Goal: Information Seeking & Learning: Understand process/instructions

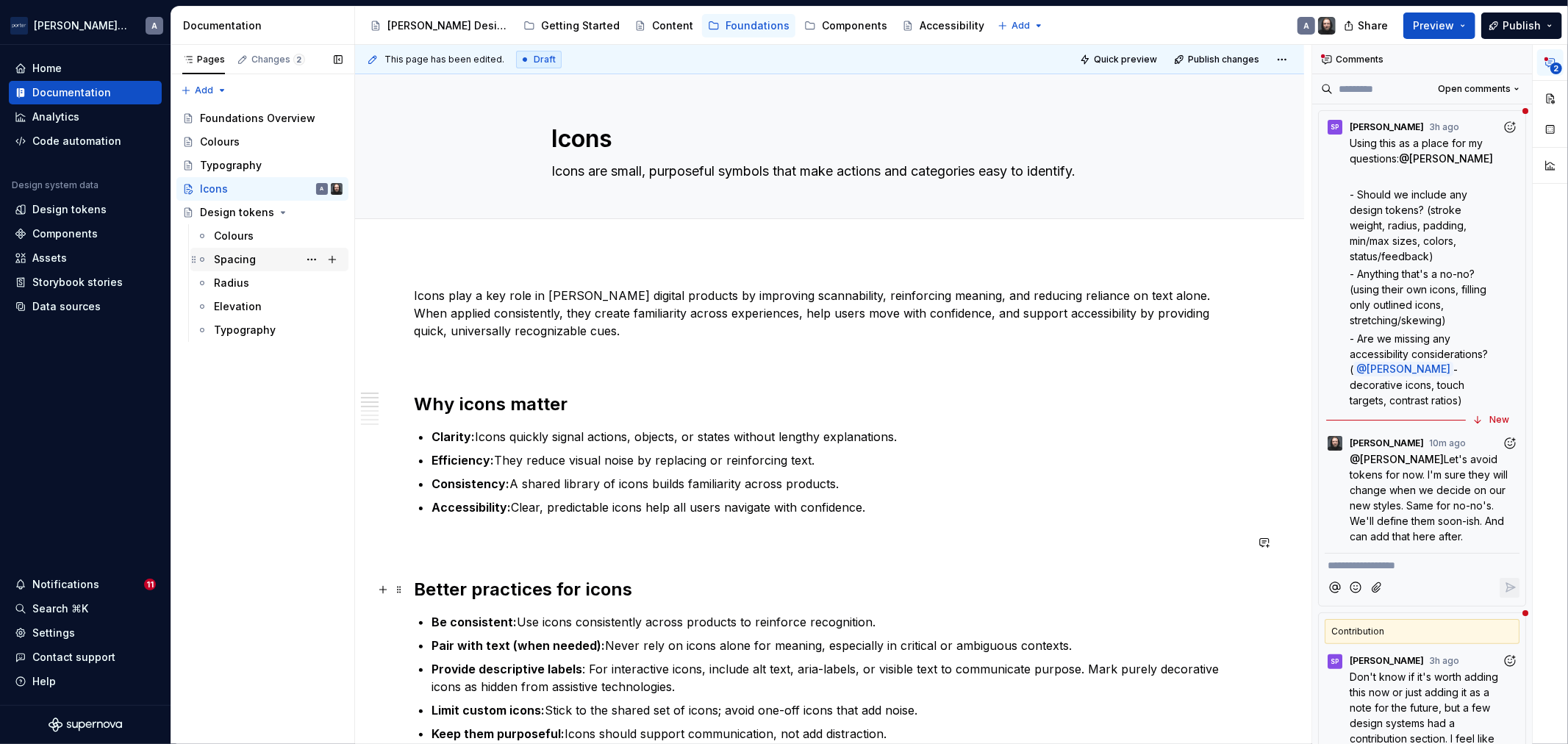
scroll to position [364, 0]
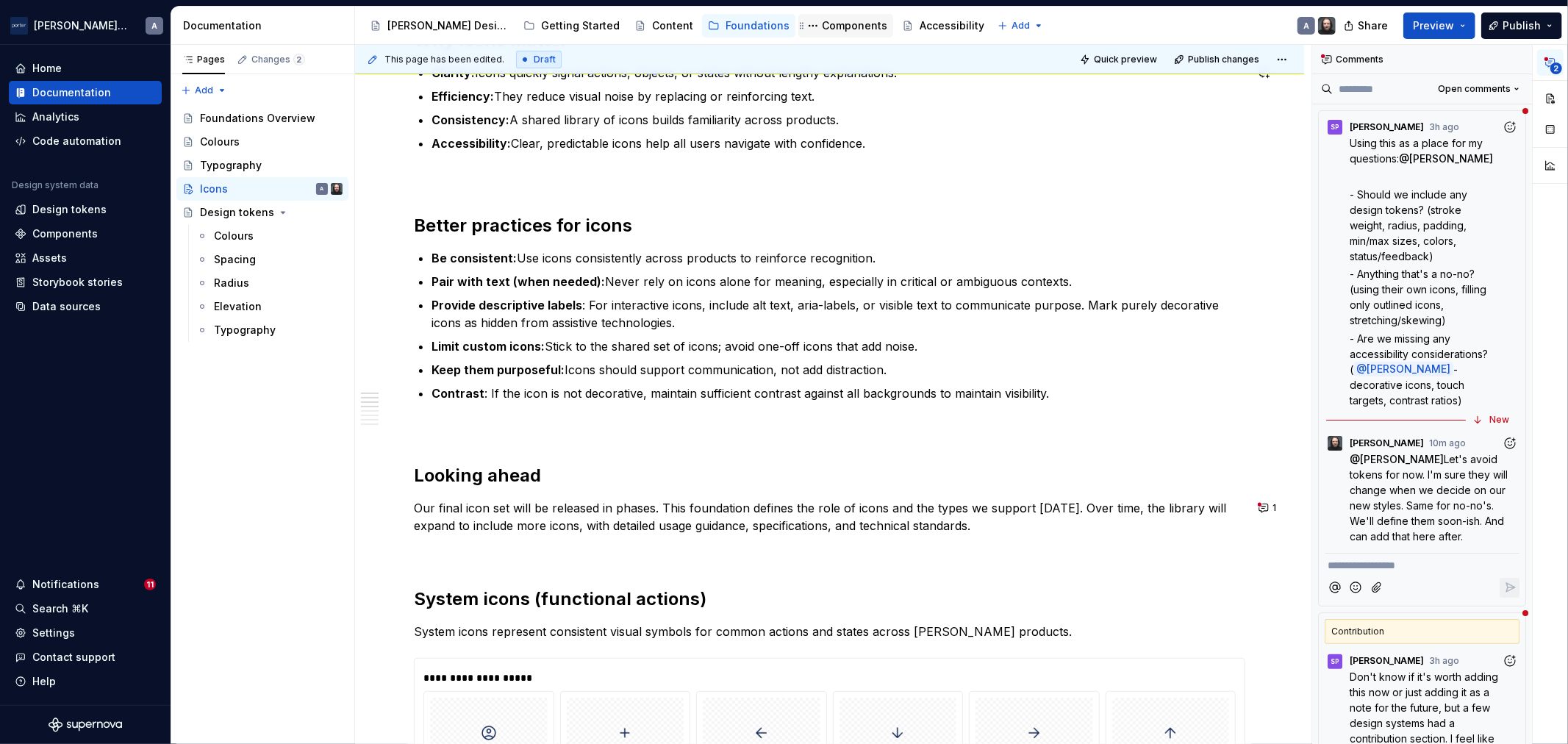
click at [822, 18] on div "Components" at bounding box center [855, 25] width 66 height 14
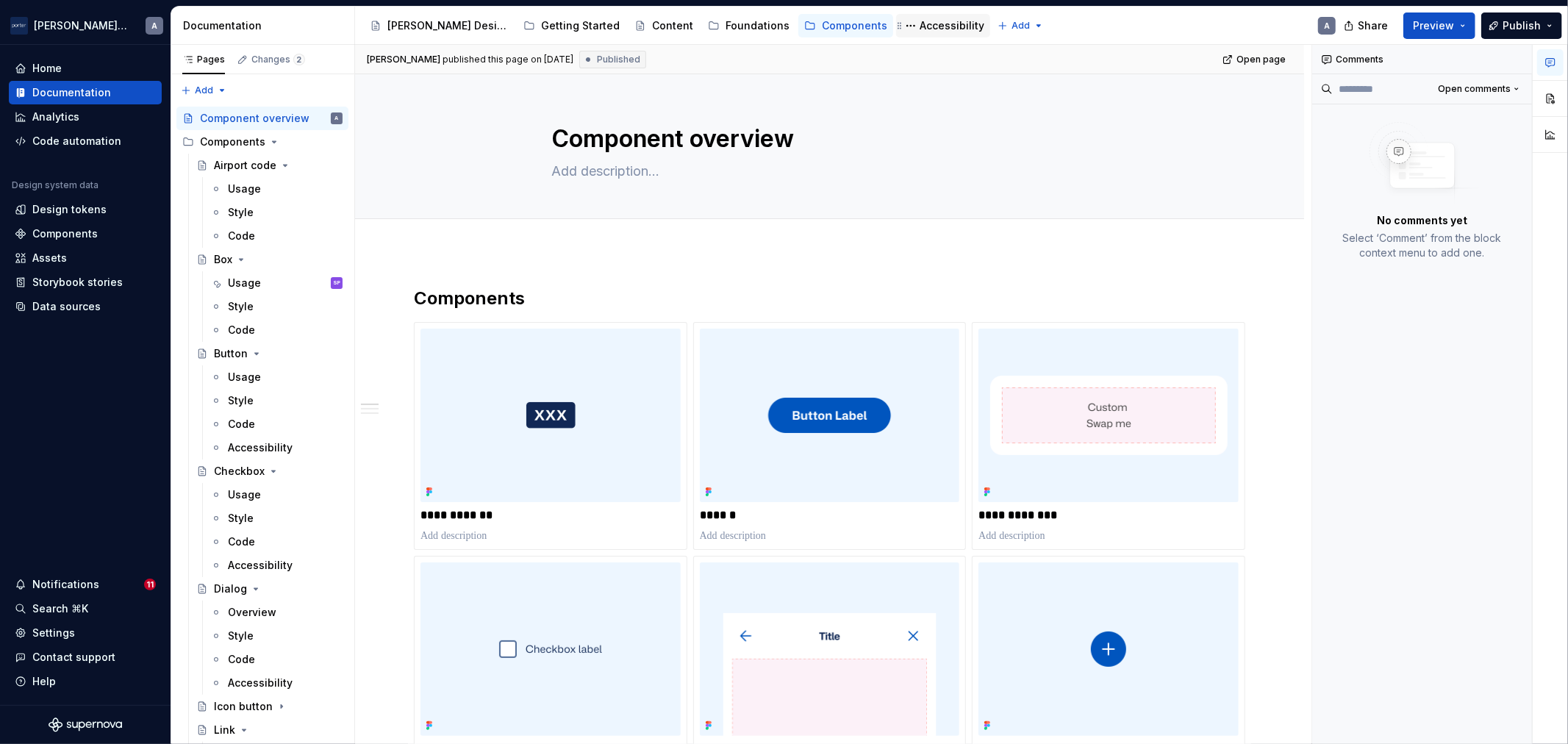
click at [920, 24] on div "Accessibility" at bounding box center [952, 25] width 65 height 14
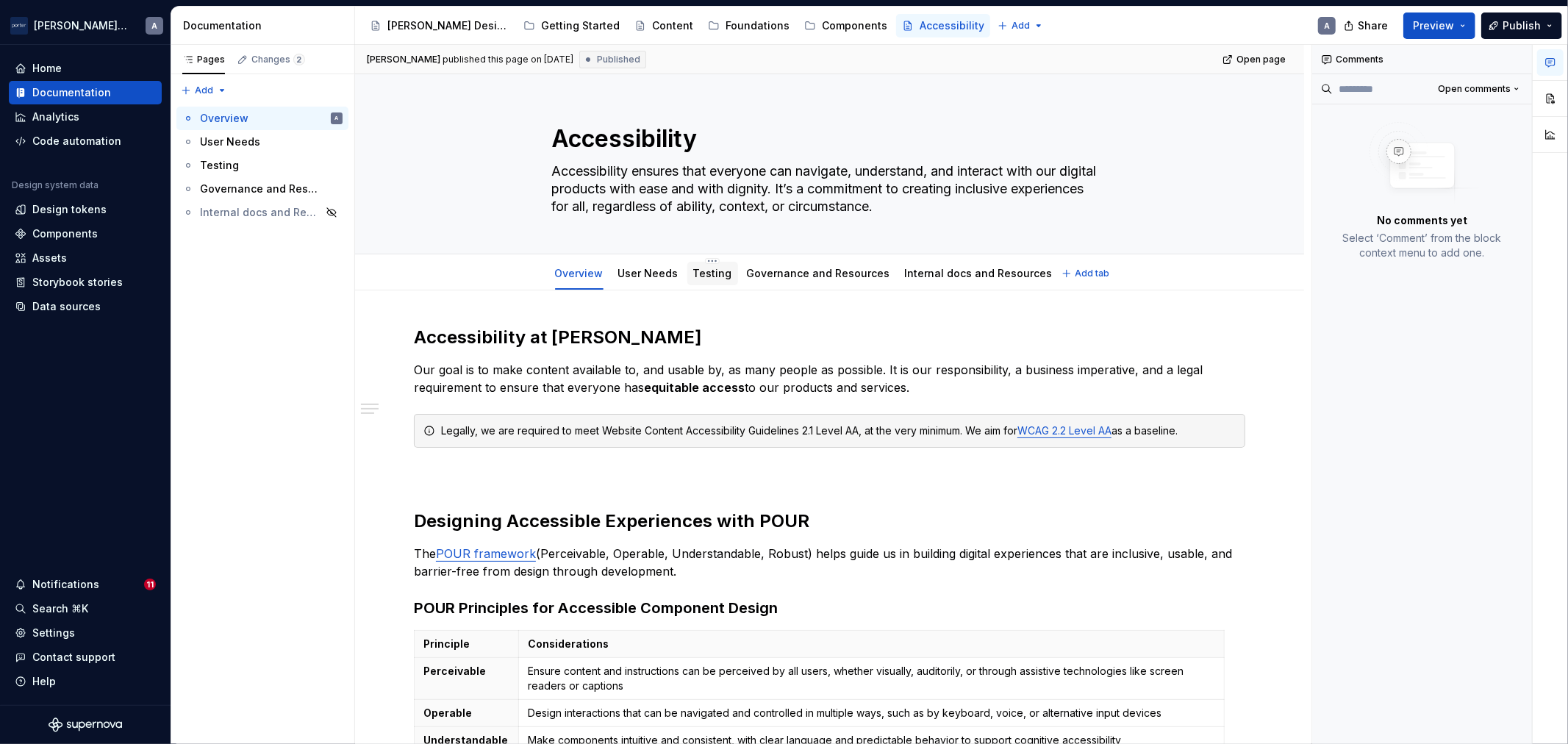
click at [706, 276] on link "Testing" at bounding box center [712, 273] width 39 height 12
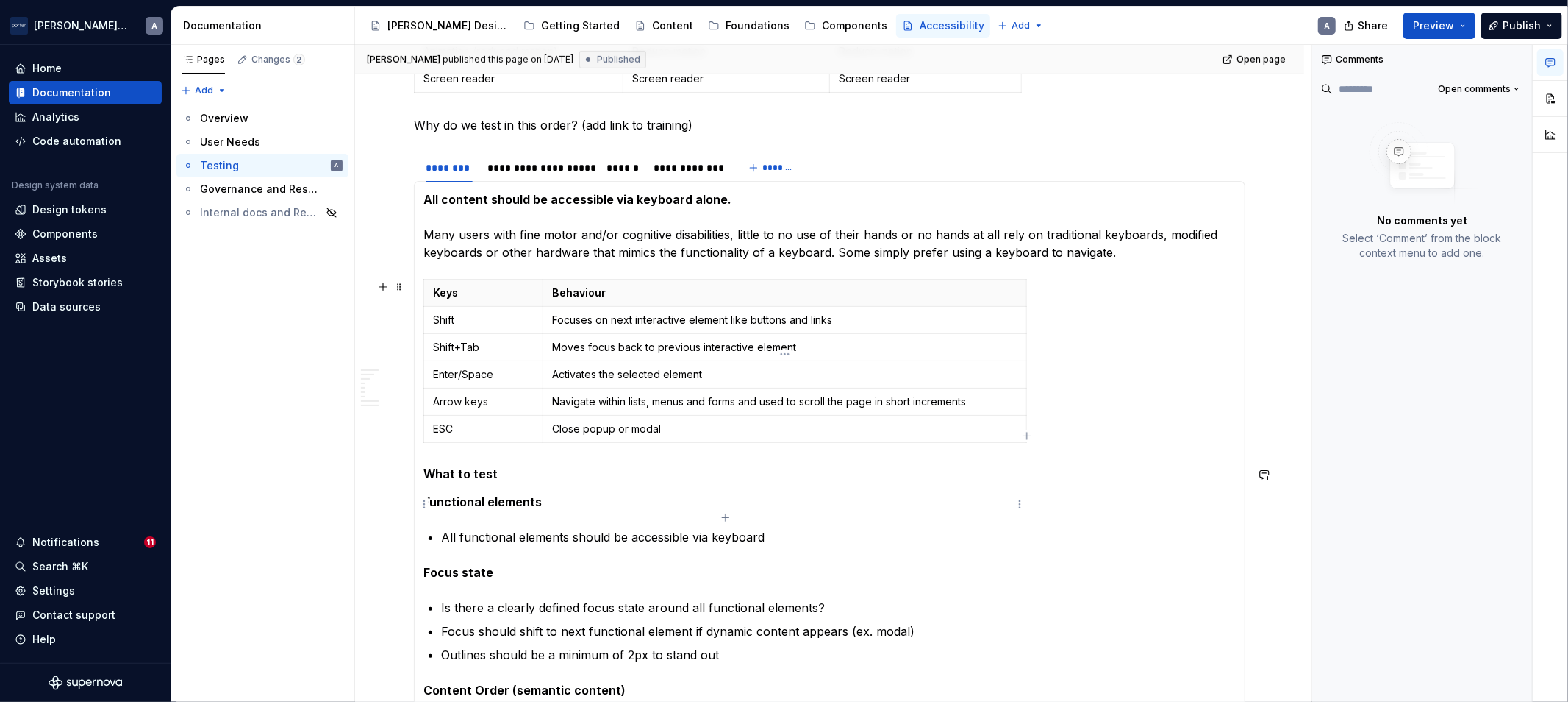
scroll to position [545, 0]
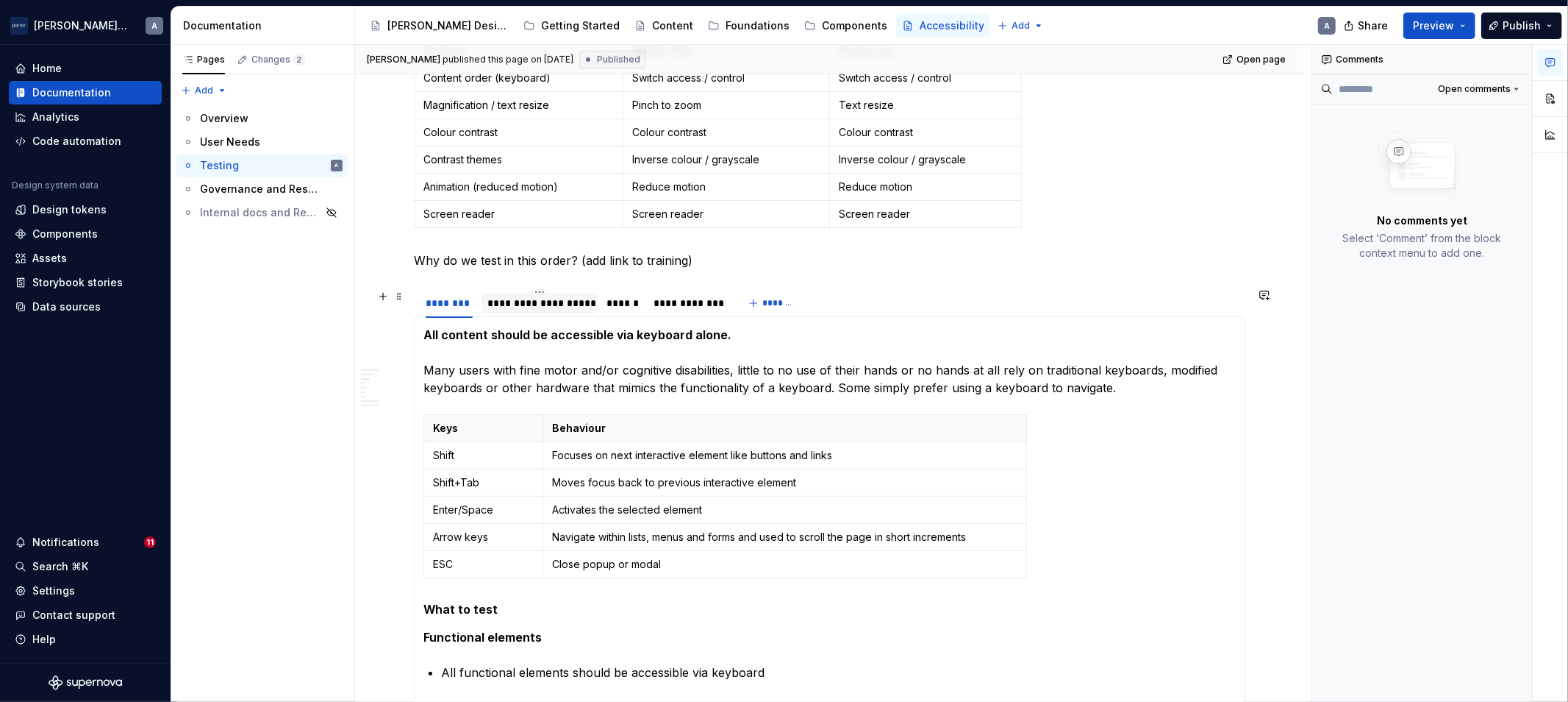
click at [527, 313] on div "**********" at bounding box center [540, 303] width 117 height 24
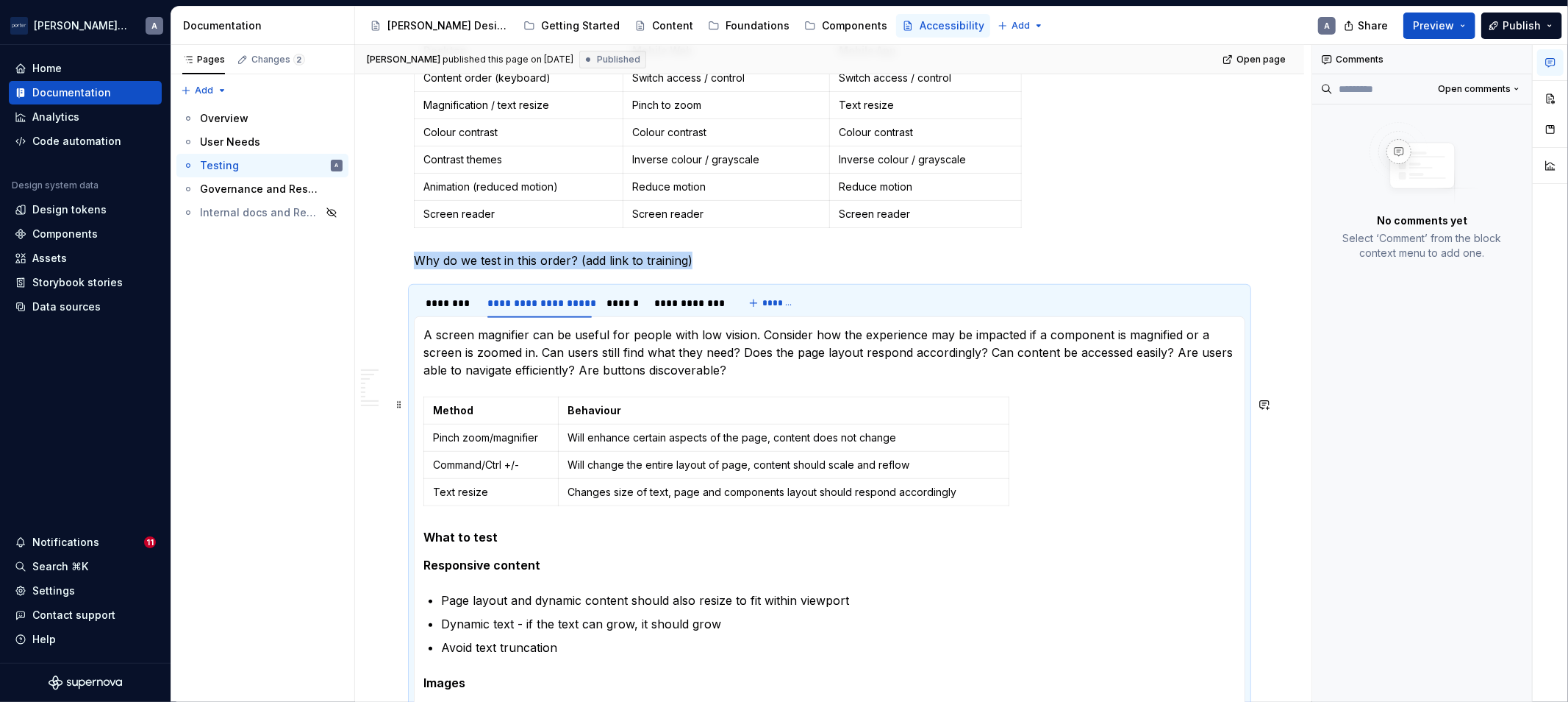
scroll to position [680, 0]
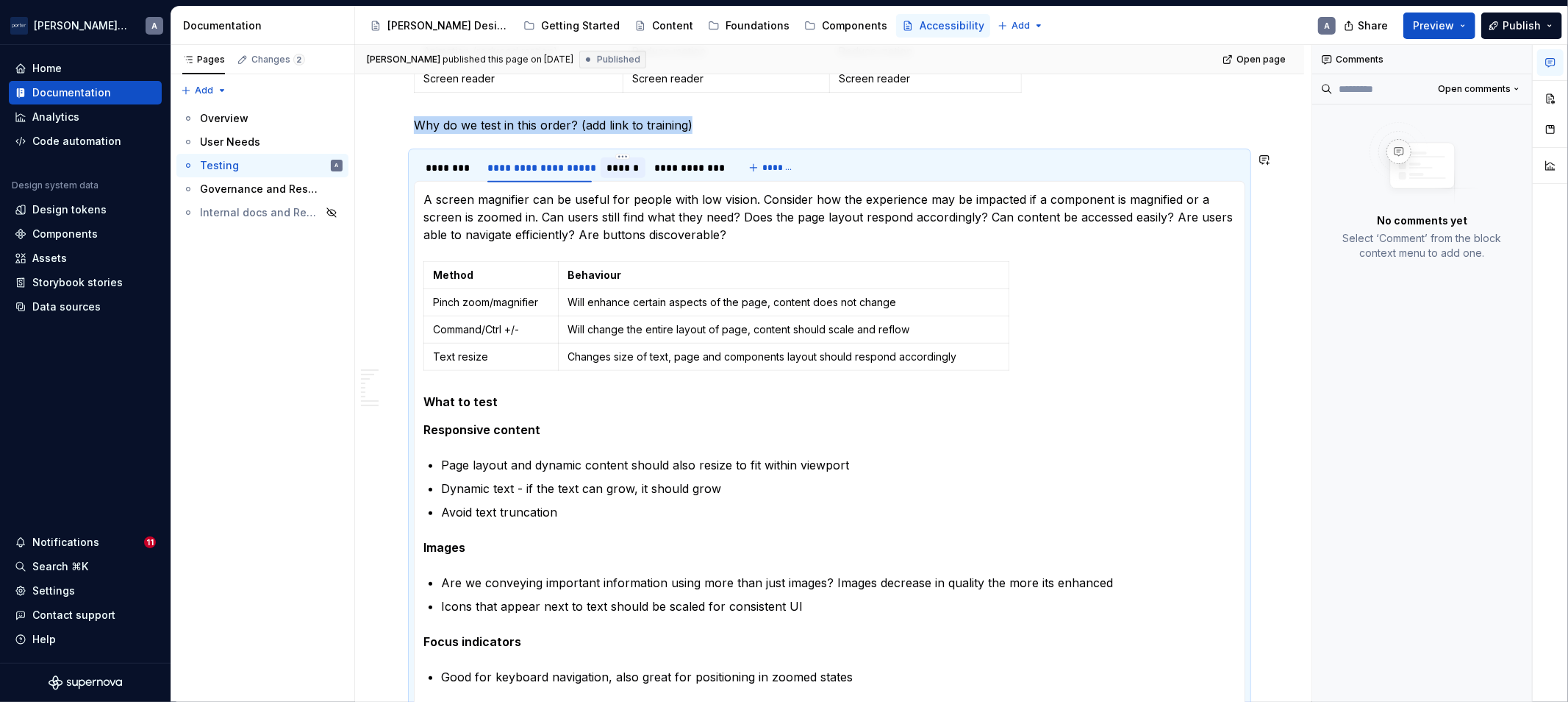
click at [623, 153] on div "******" at bounding box center [623, 166] width 45 height 28
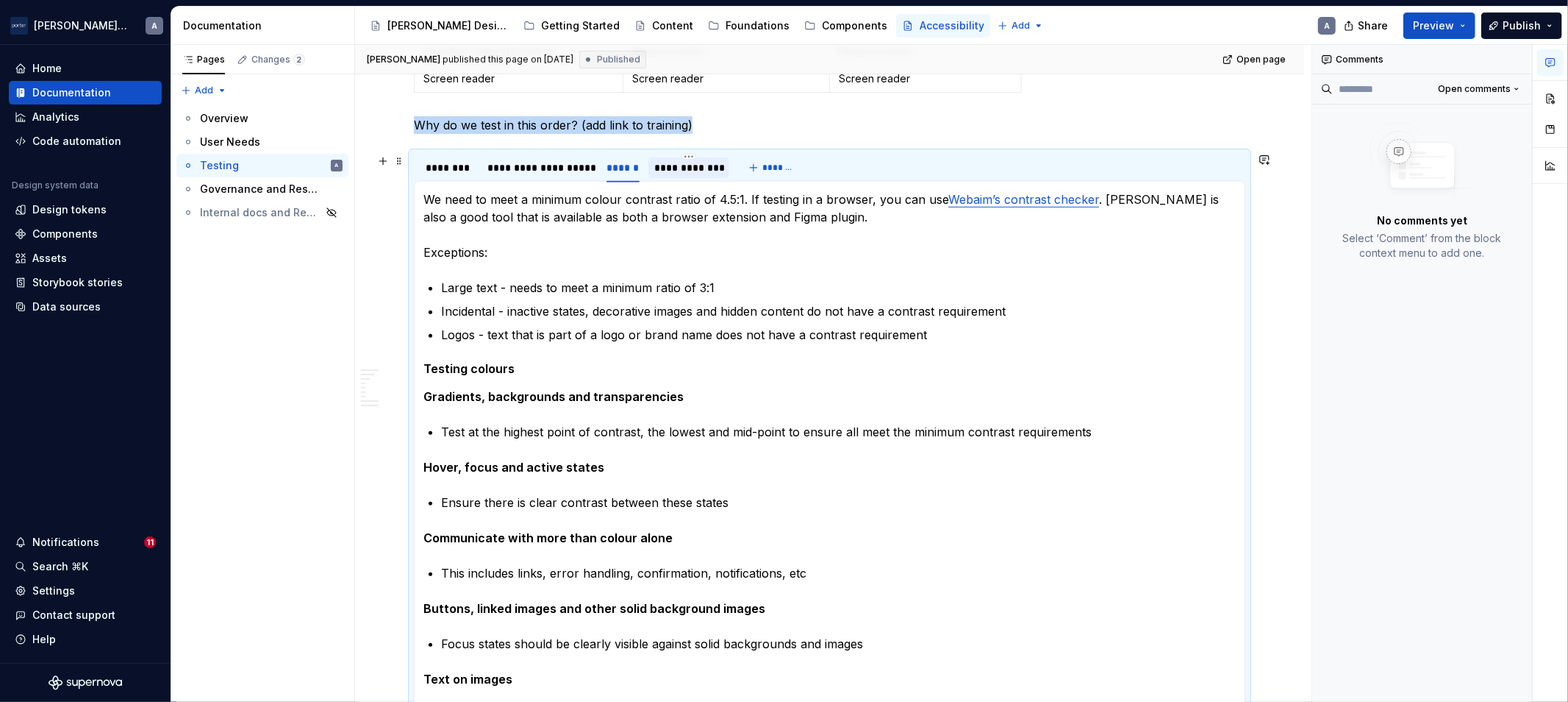
click at [670, 180] on div at bounding box center [689, 181] width 81 height 2
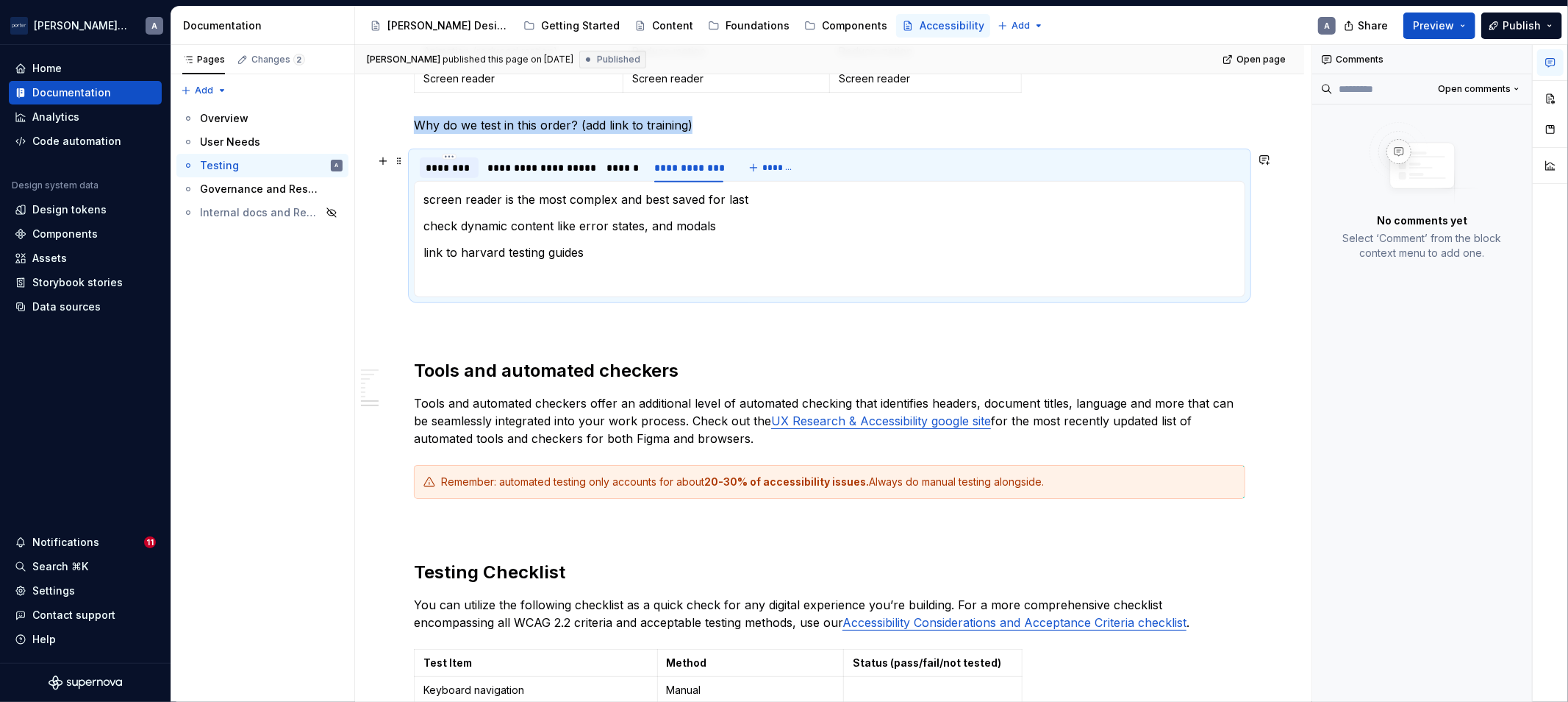
click at [434, 163] on div "********" at bounding box center [449, 167] width 47 height 14
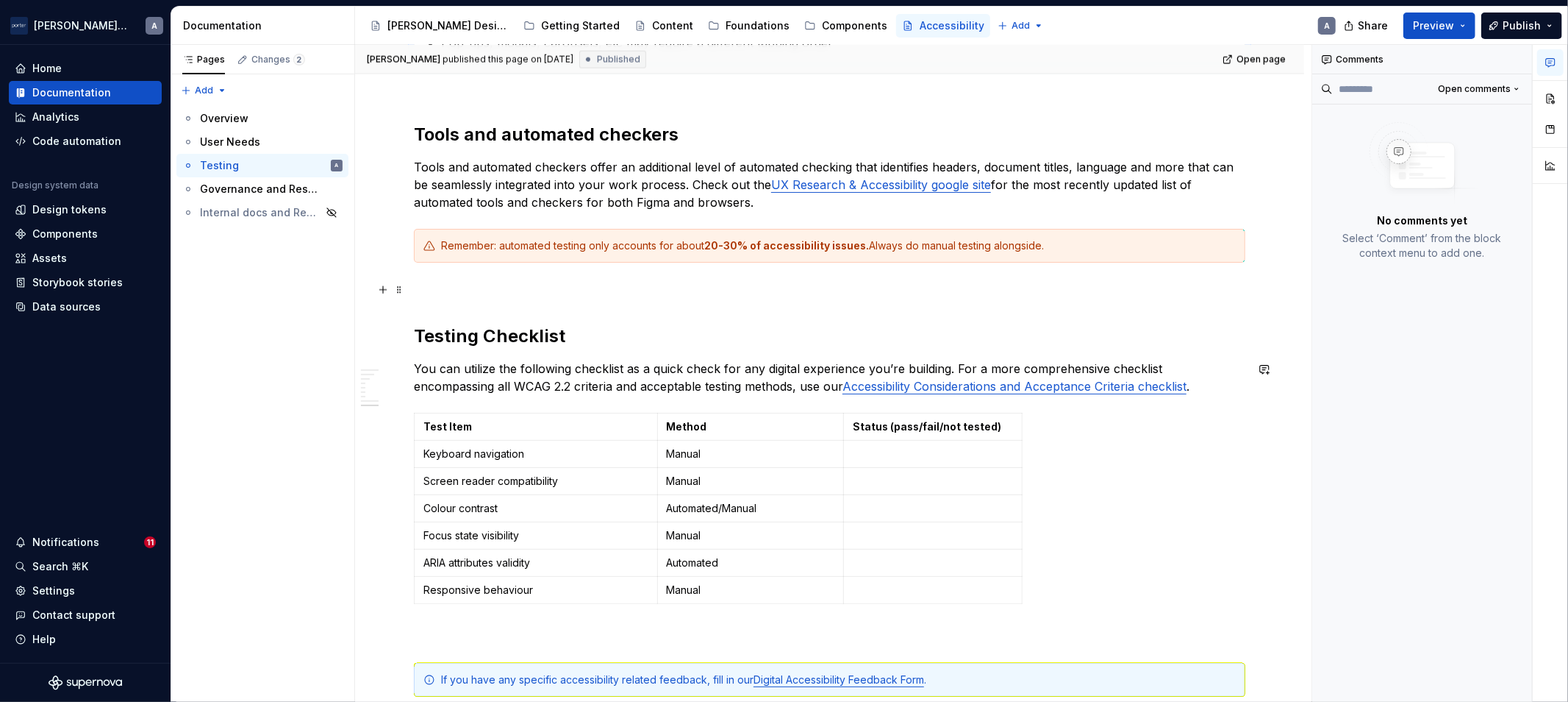
scroll to position [1634, 0]
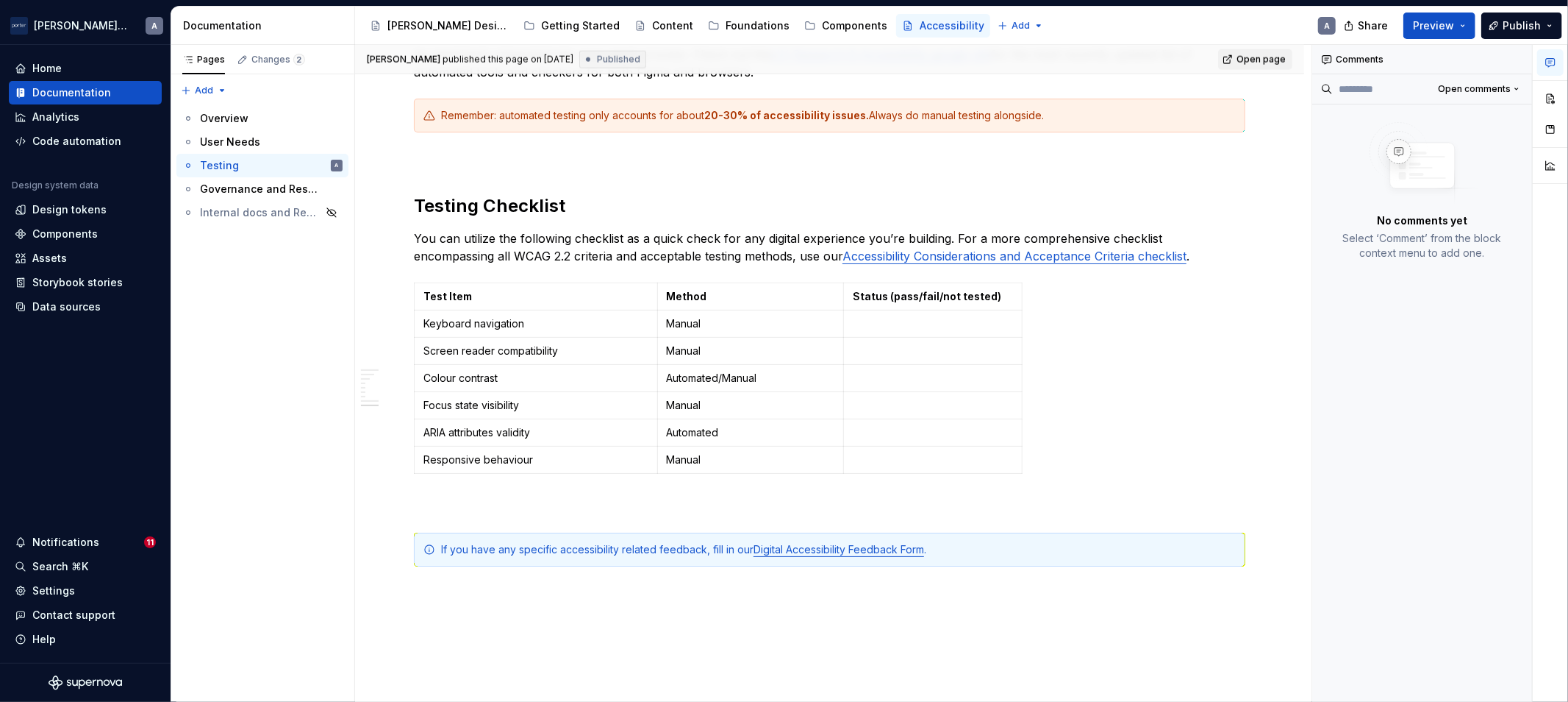
click at [1248, 65] on link "Open page" at bounding box center [1256, 60] width 74 height 21
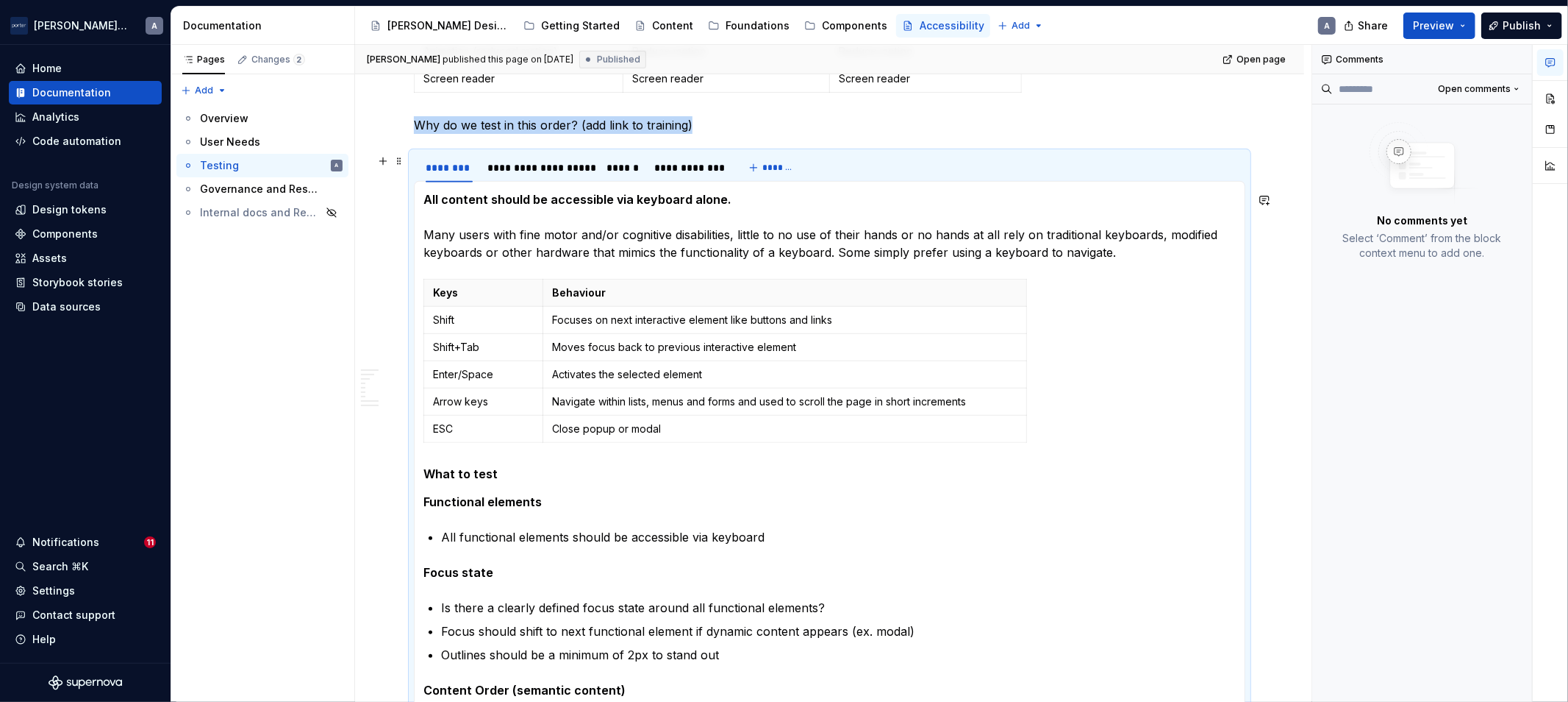
scroll to position [136, 0]
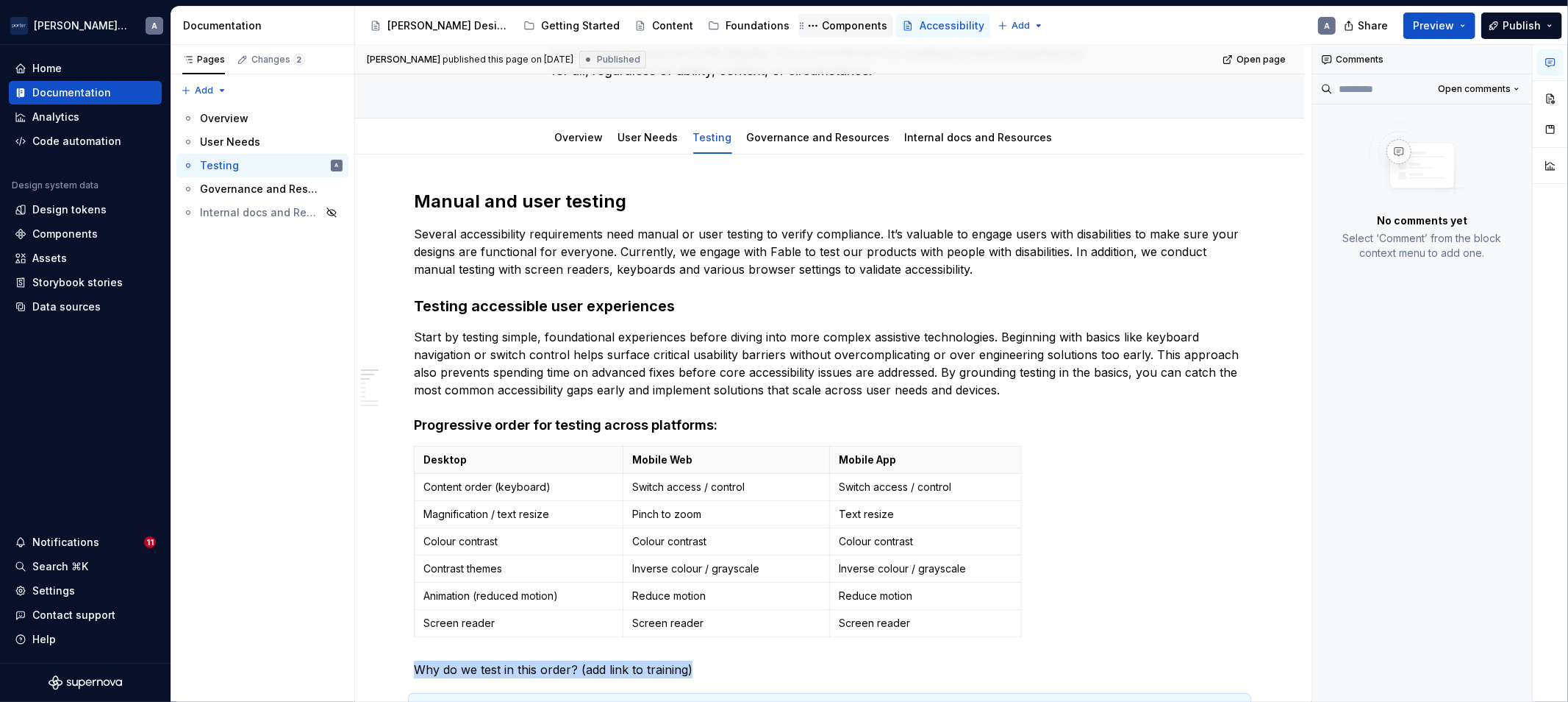
click at [822, 24] on div "Components" at bounding box center [855, 25] width 66 height 14
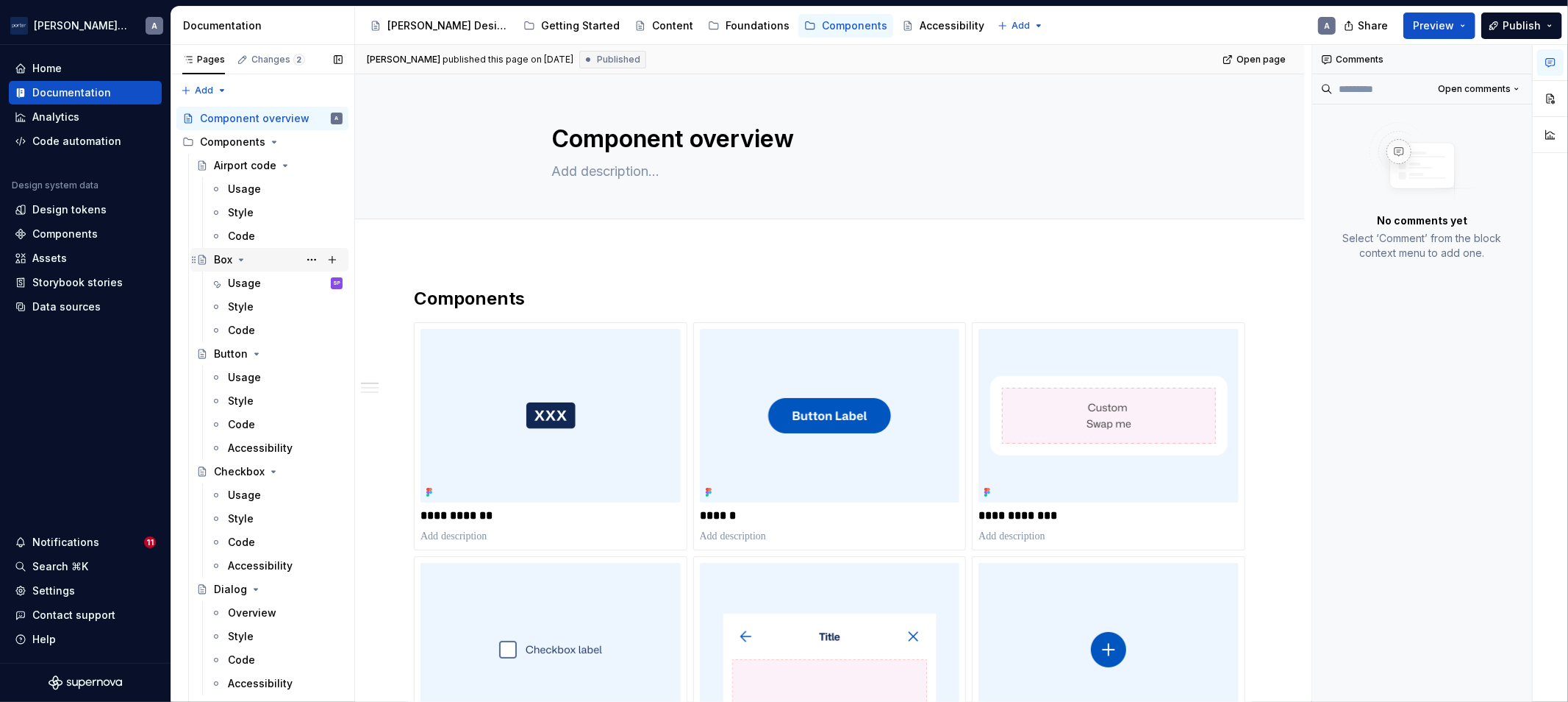
click at [210, 261] on div "Box" at bounding box center [269, 260] width 146 height 21
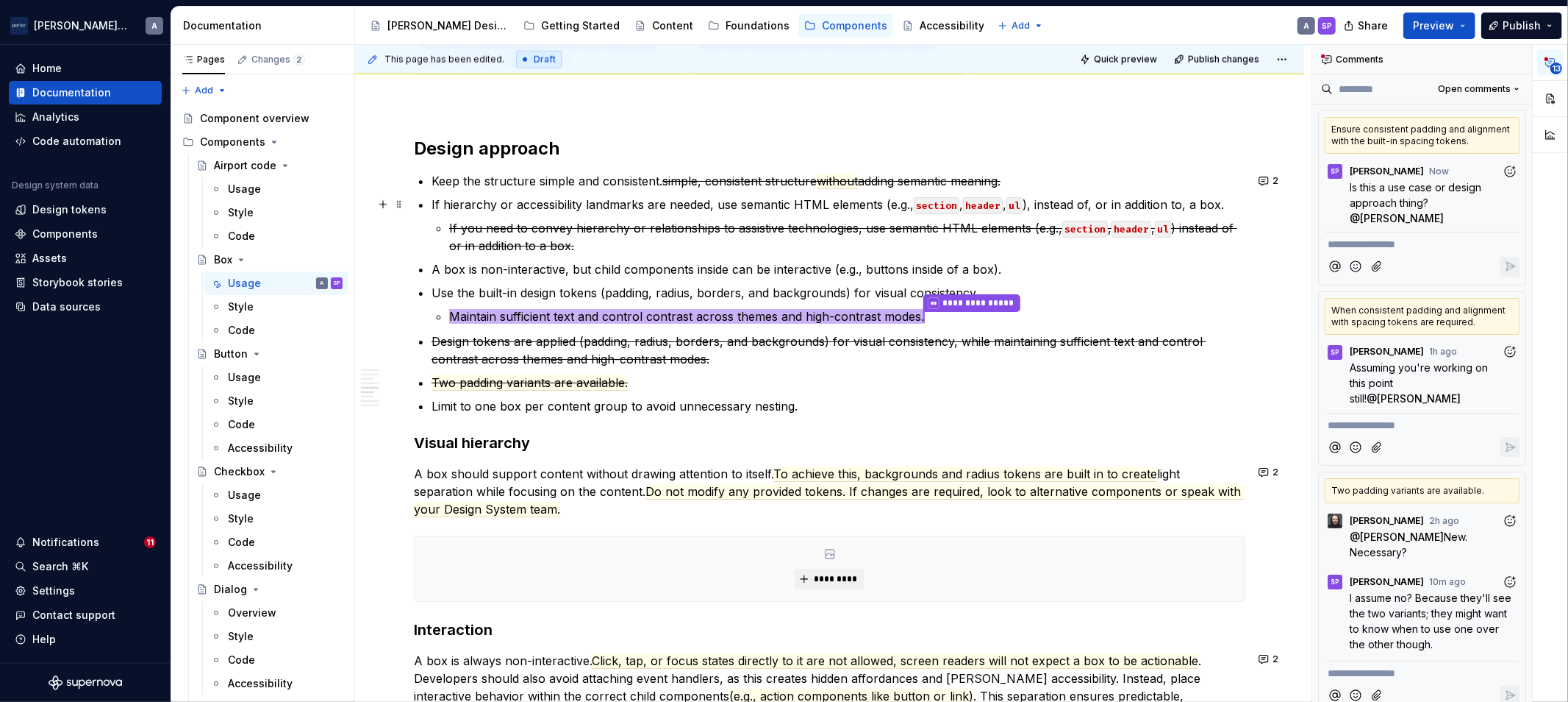
scroll to position [1634, 0]
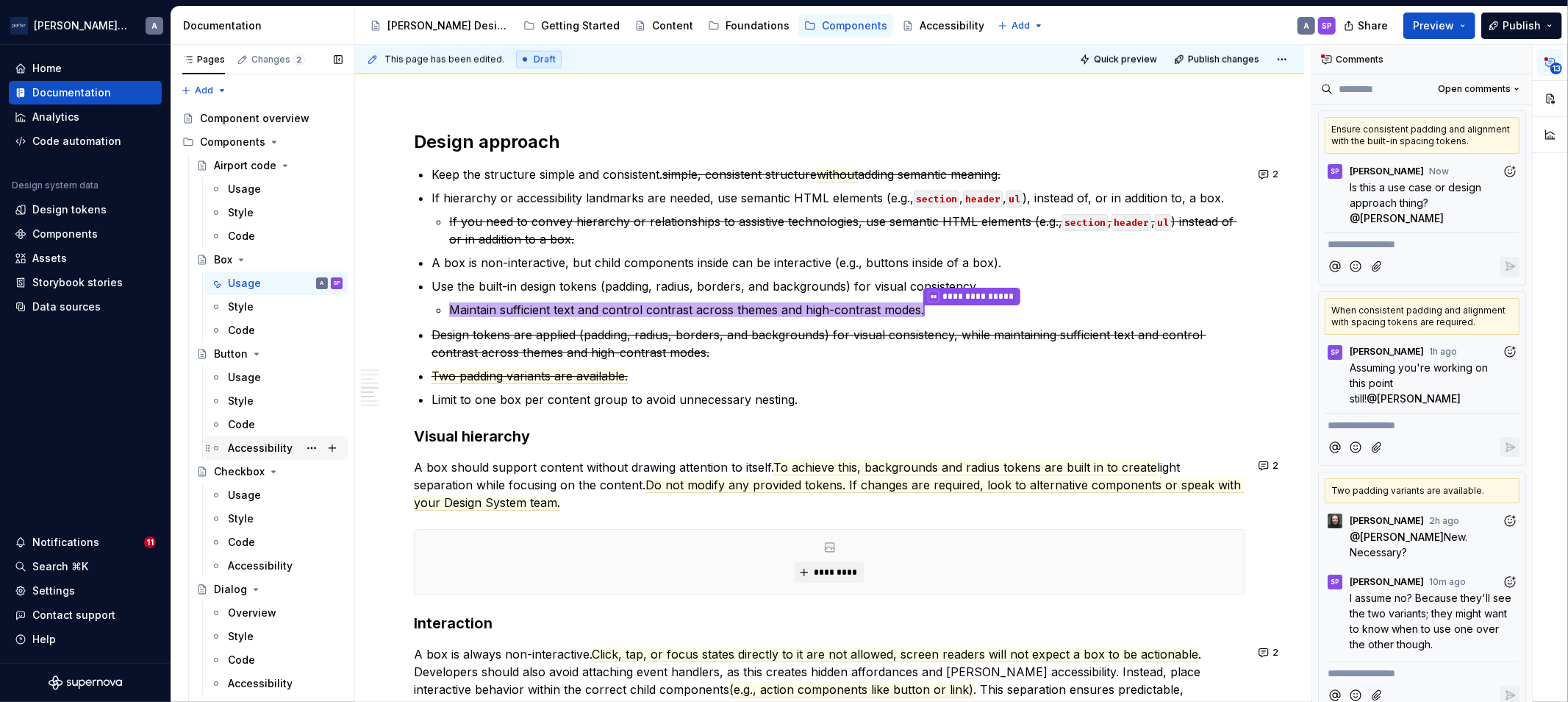
click at [262, 441] on div "Accessibility" at bounding box center [261, 447] width 65 height 14
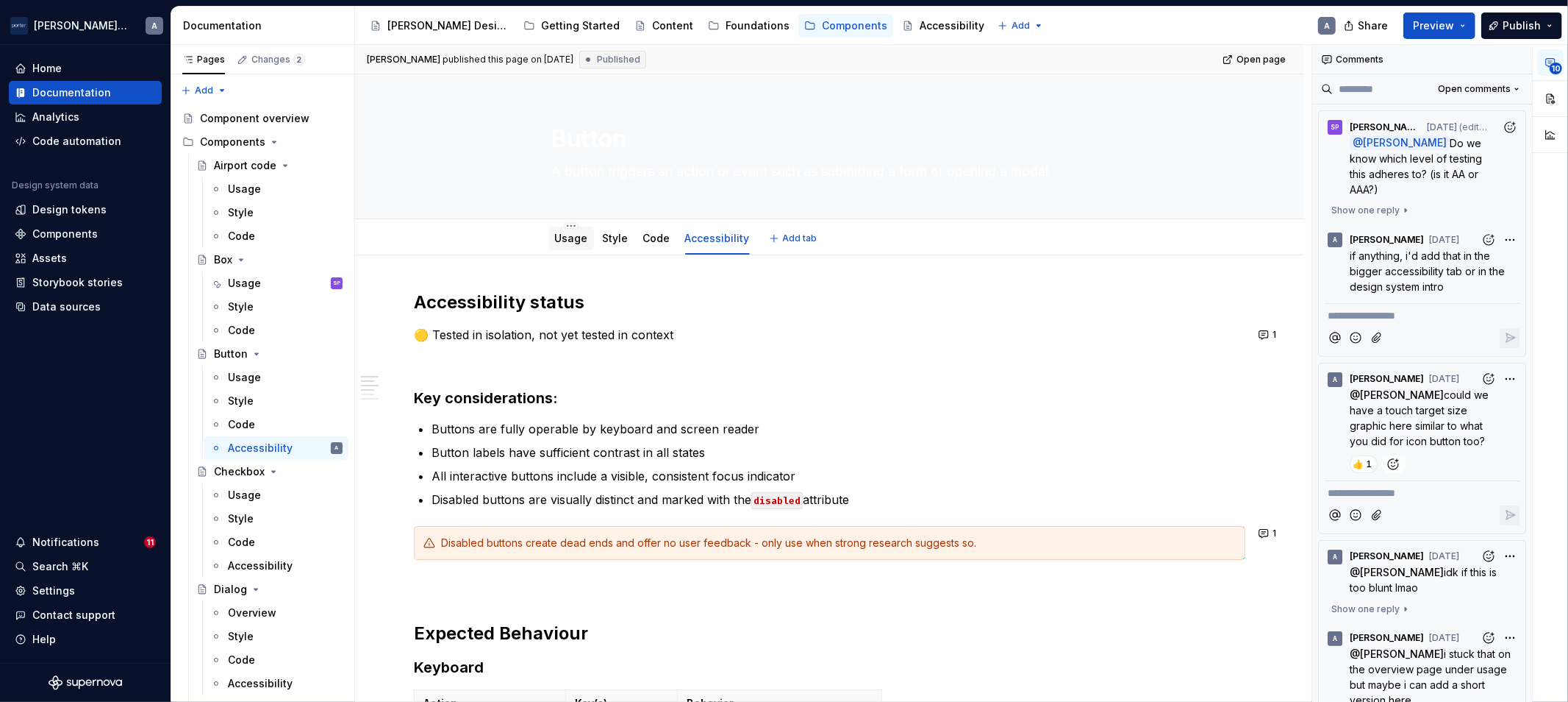
click at [555, 238] on link "Usage" at bounding box center [571, 238] width 33 height 12
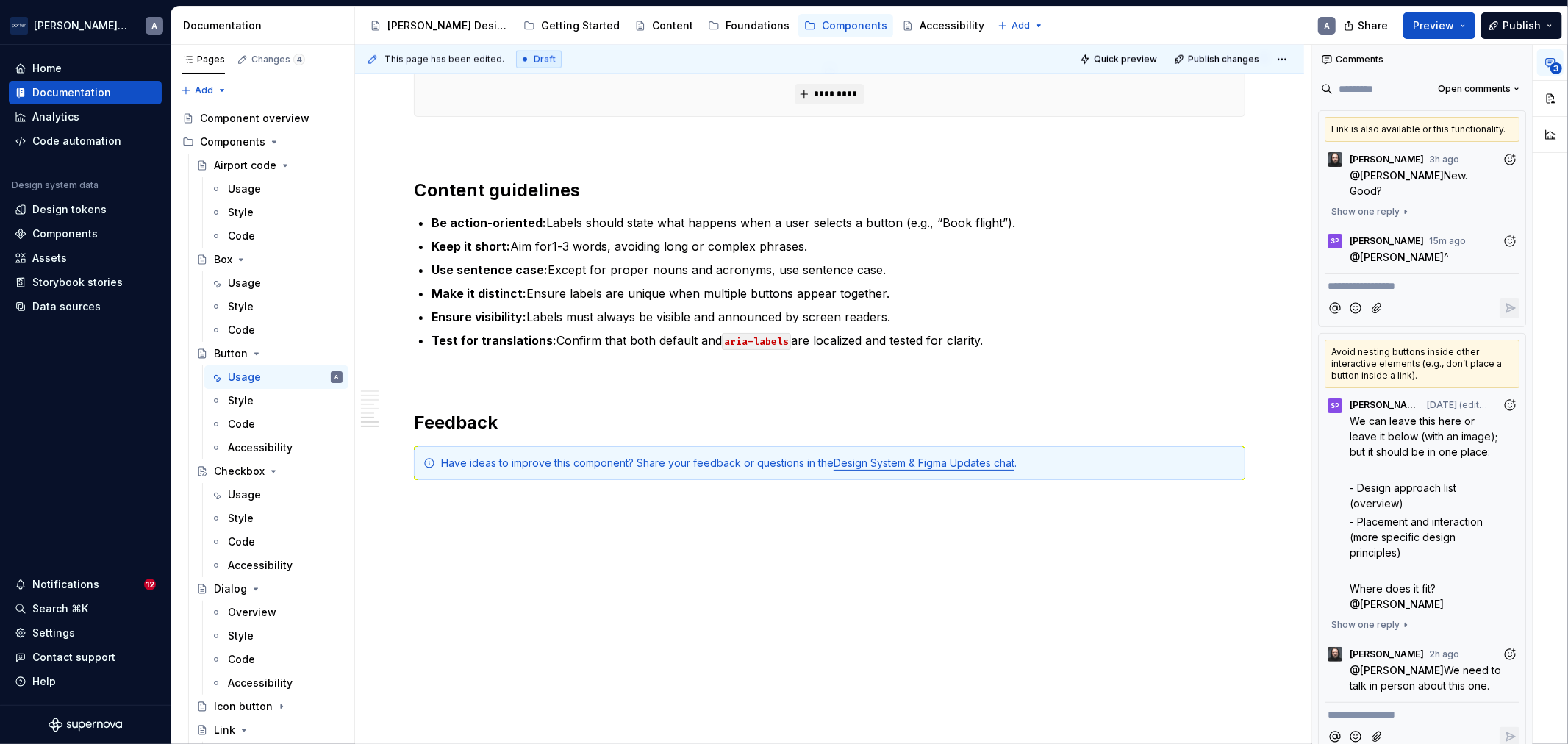
scroll to position [1836, 0]
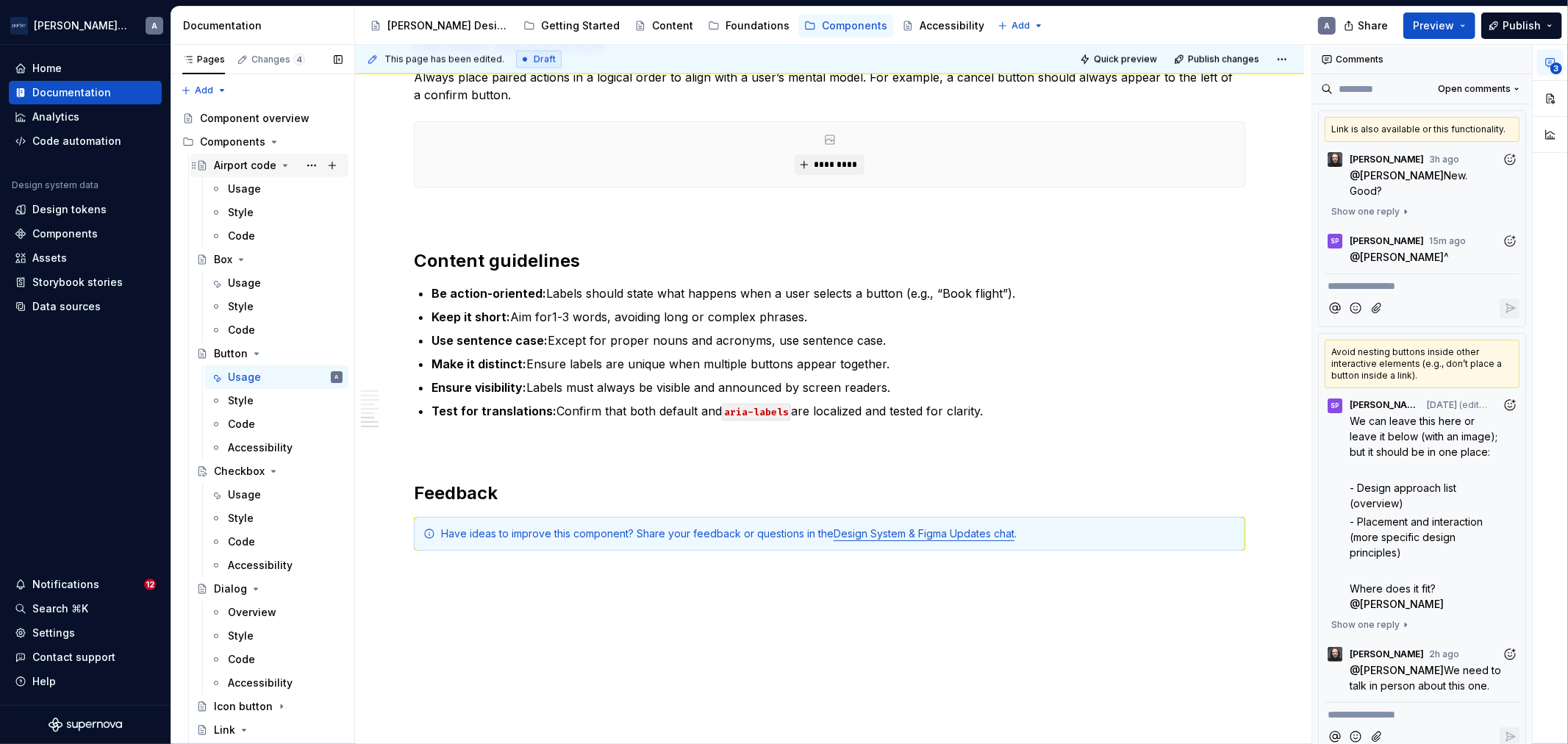
click at [232, 168] on div "Airport code" at bounding box center [244, 165] width 62 height 14
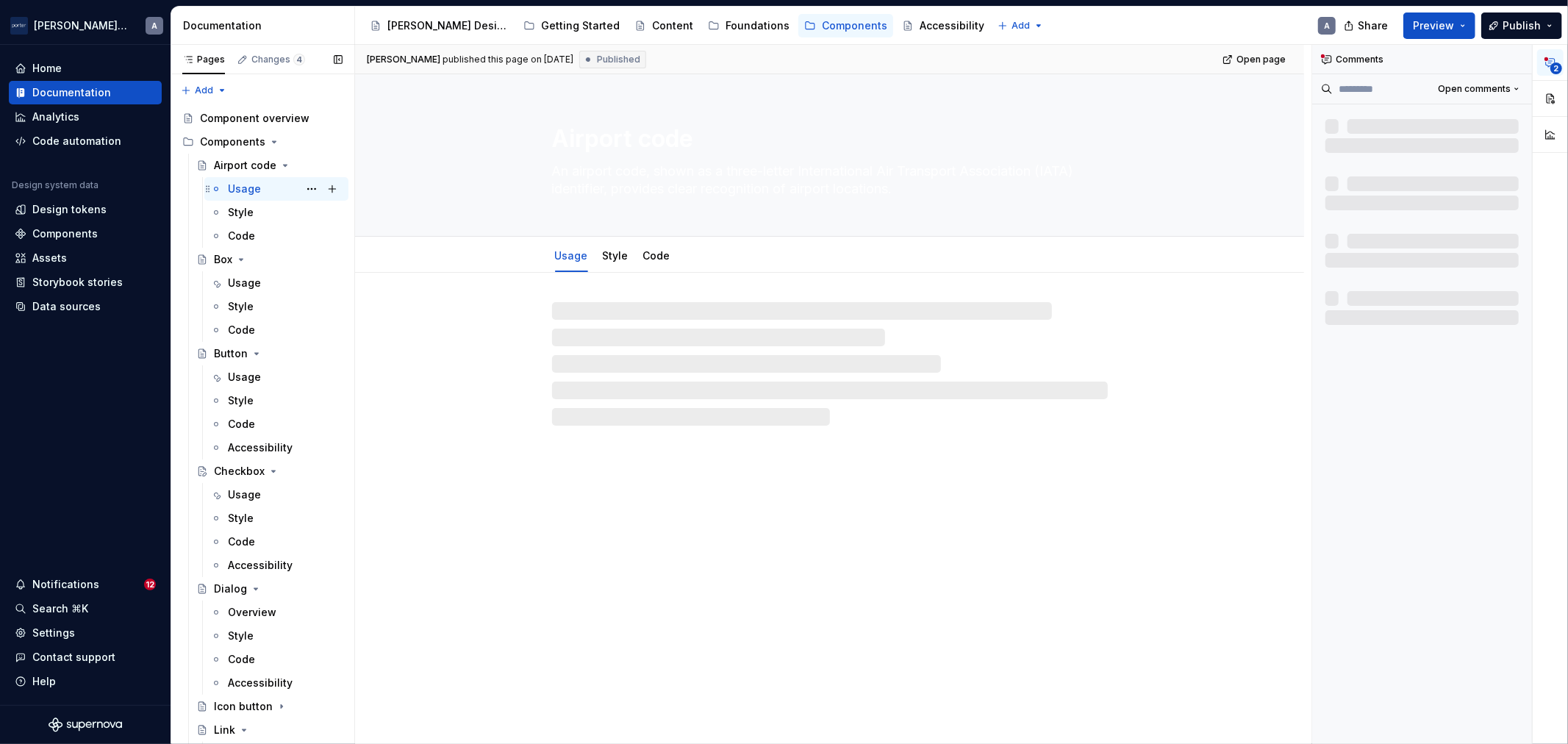
click at [245, 187] on div "Usage" at bounding box center [244, 188] width 33 height 14
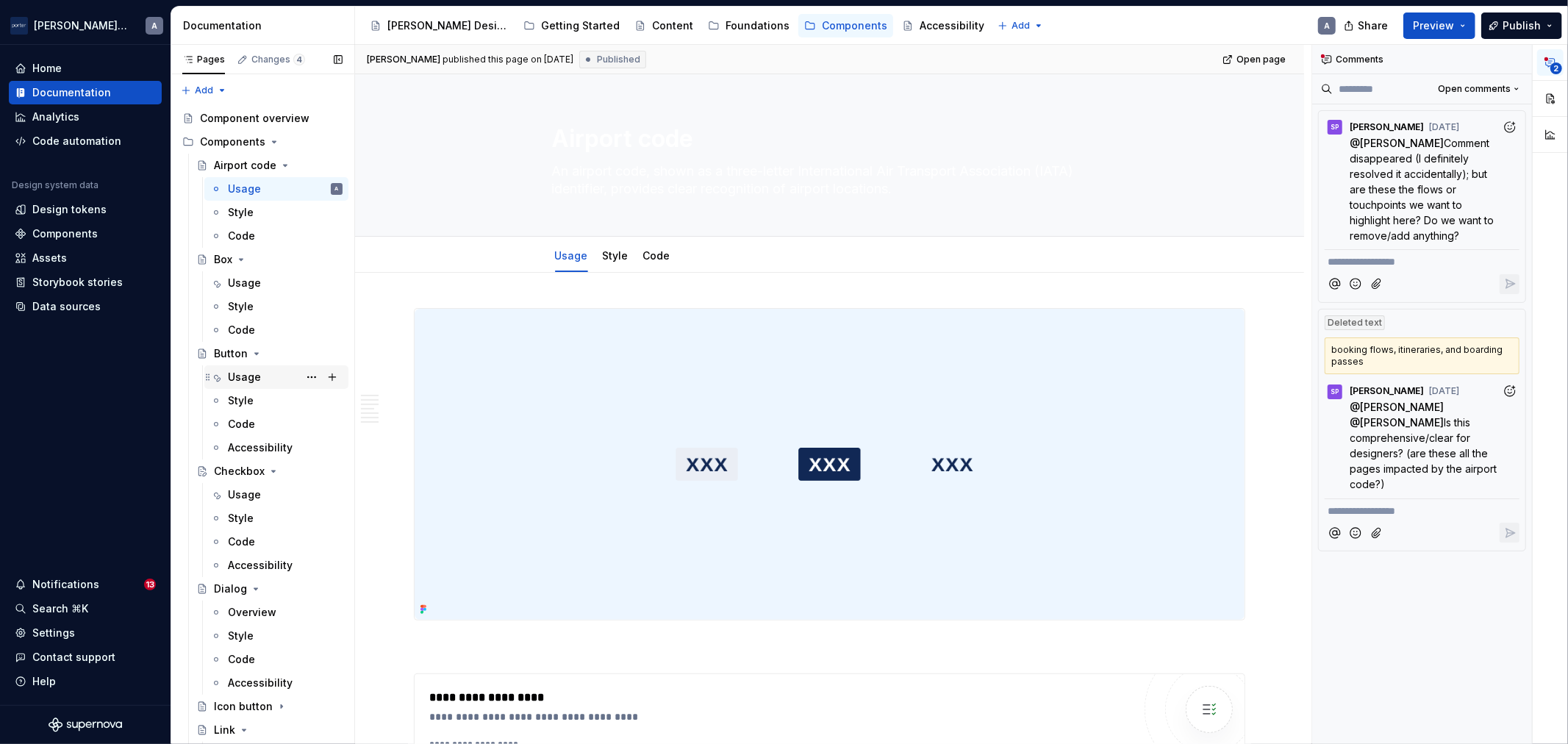
click at [248, 371] on div "Usage" at bounding box center [244, 376] width 33 height 14
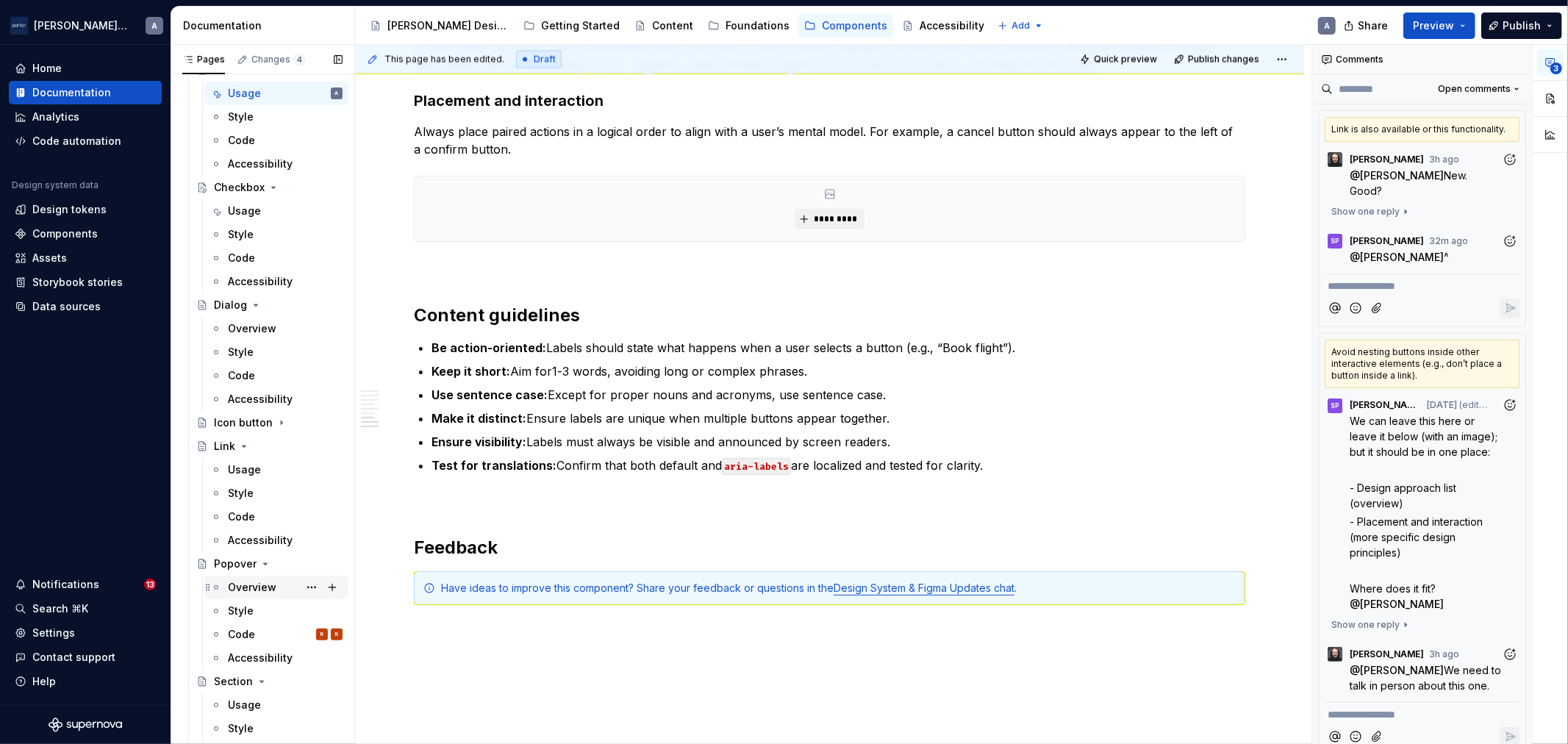
scroll to position [299, 0]
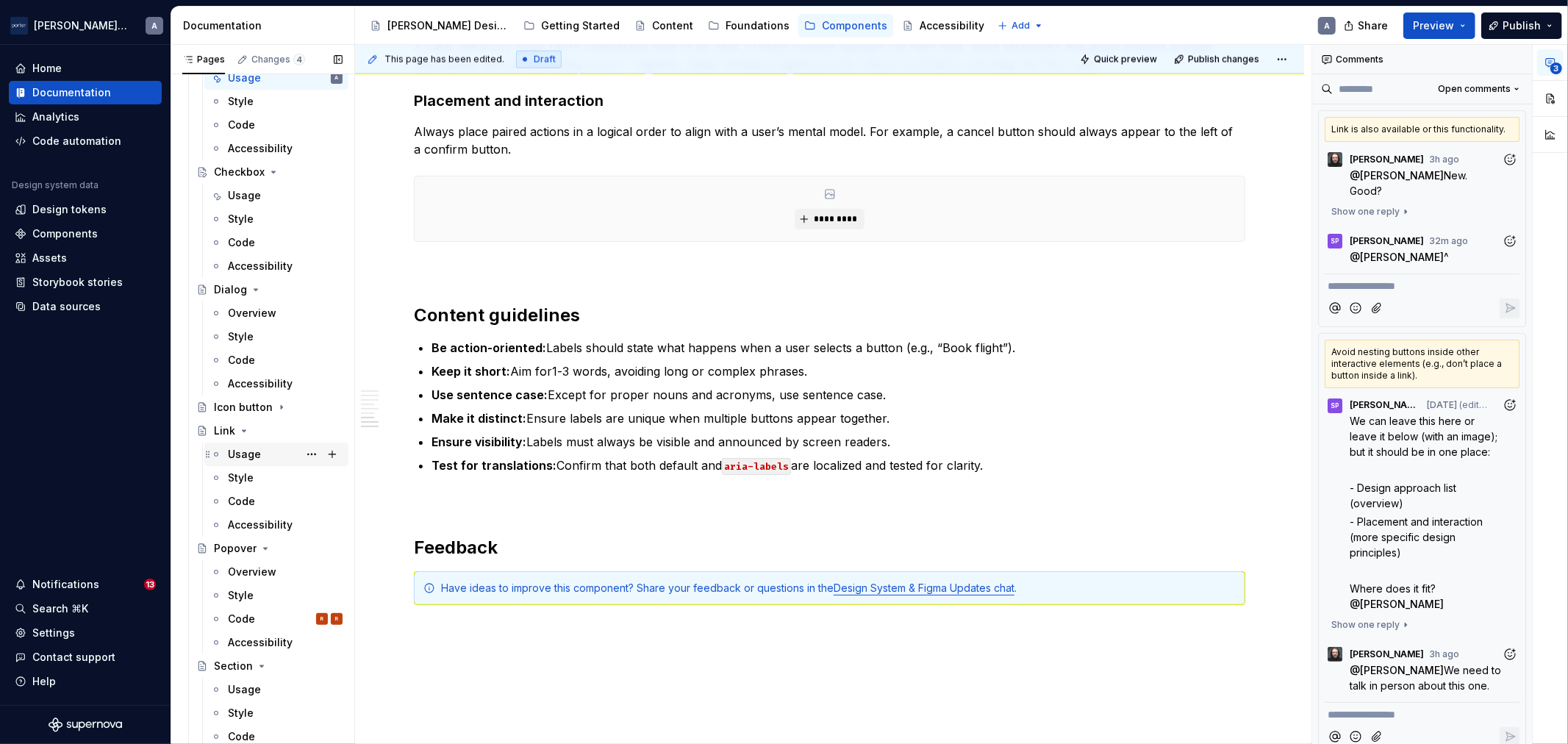
click at [263, 459] on div "Usage" at bounding box center [286, 455] width 115 height 21
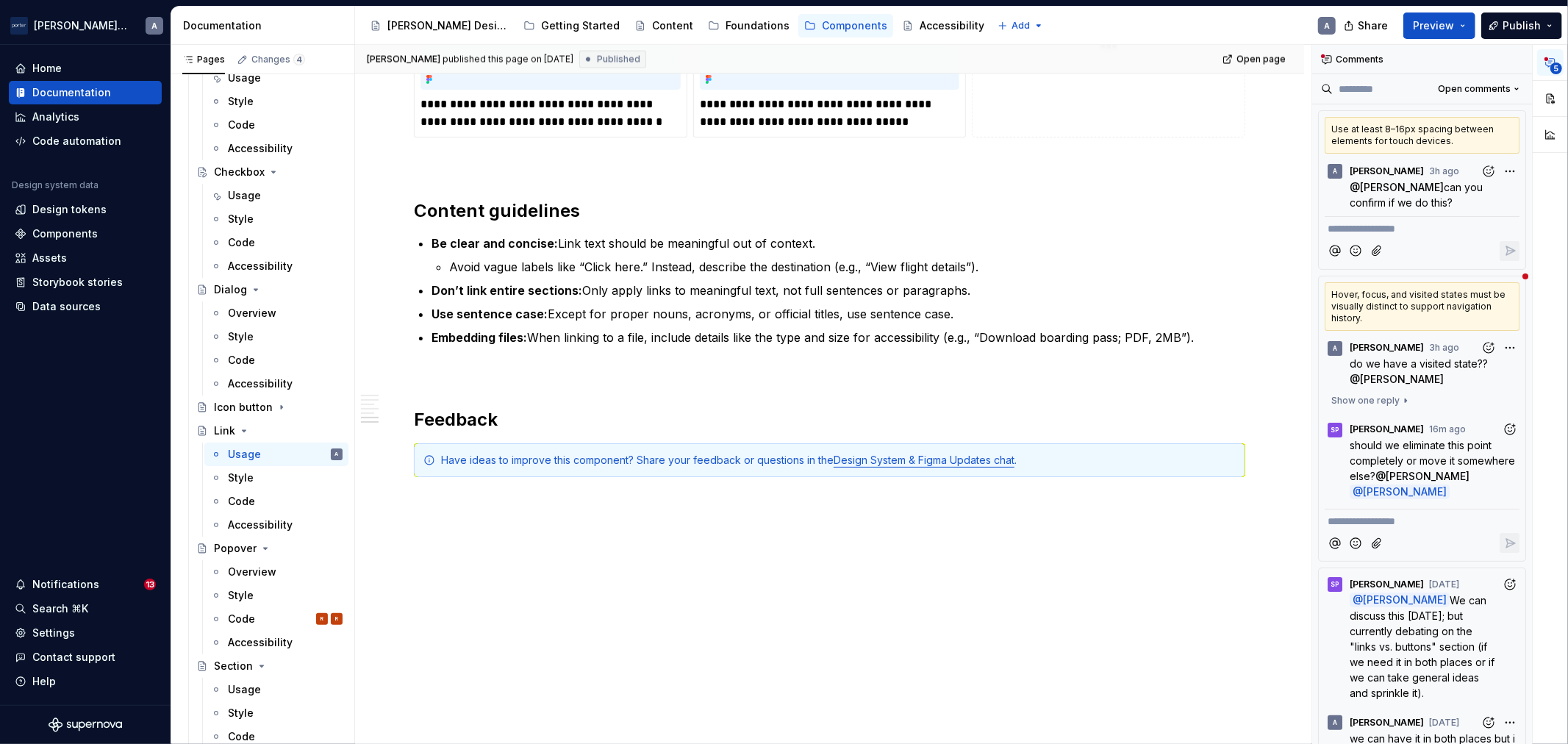
scroll to position [2078, 0]
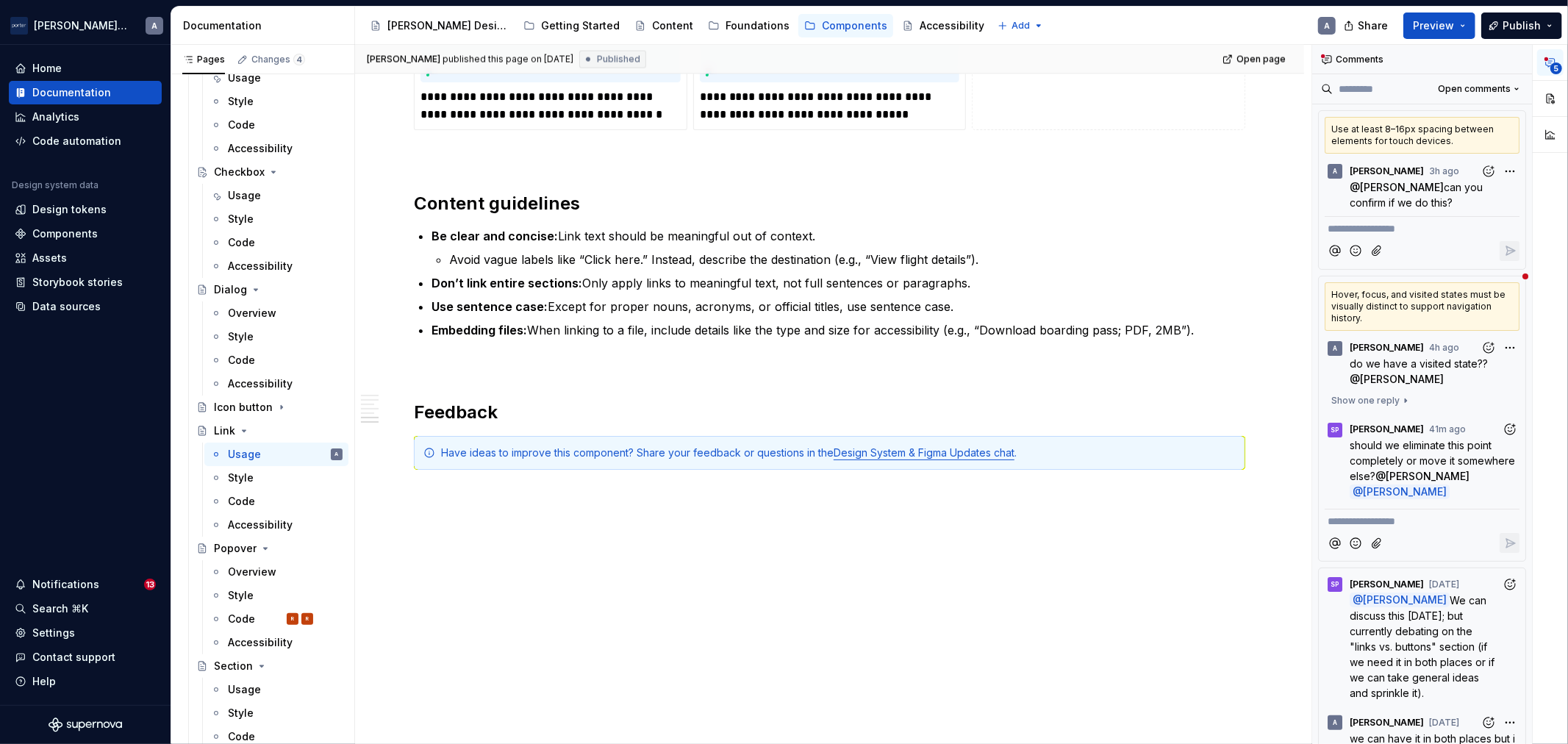
type textarea "*"
